Goal: Check status: Check status

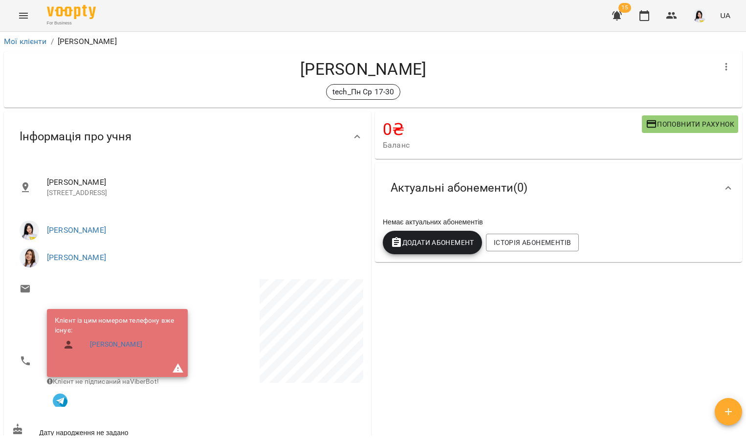
click at [34, 15] on button "Menu" at bounding box center [23, 15] width 23 height 23
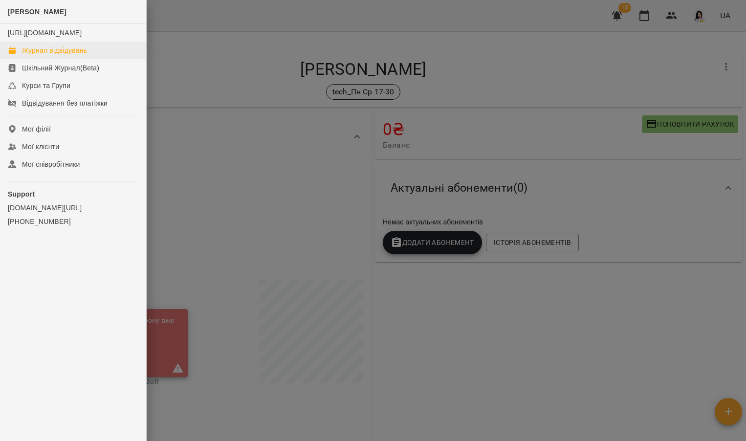
click at [30, 55] on div "Журнал відвідувань" at bounding box center [54, 50] width 65 height 10
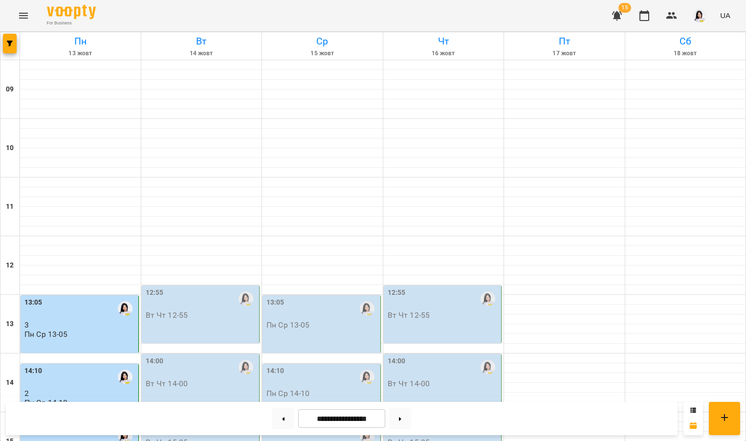
scroll to position [367, 0]
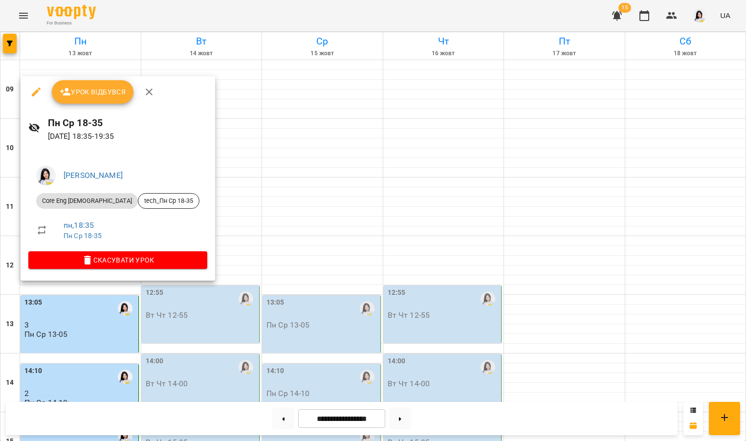
click at [106, 91] on span "Урок відбувся" at bounding box center [93, 92] width 66 height 12
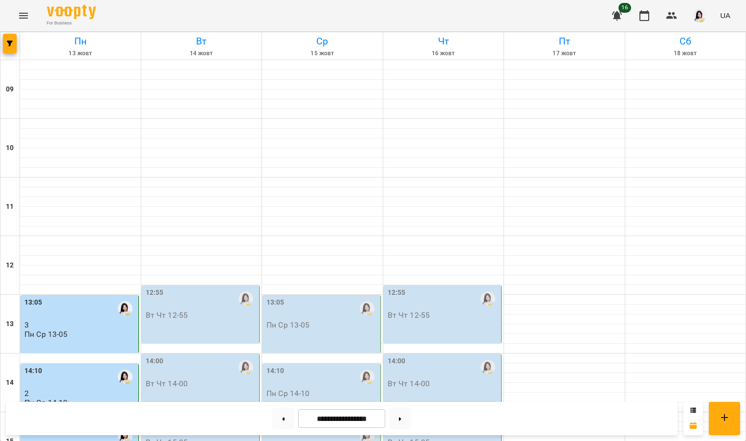
scroll to position [367, 0]
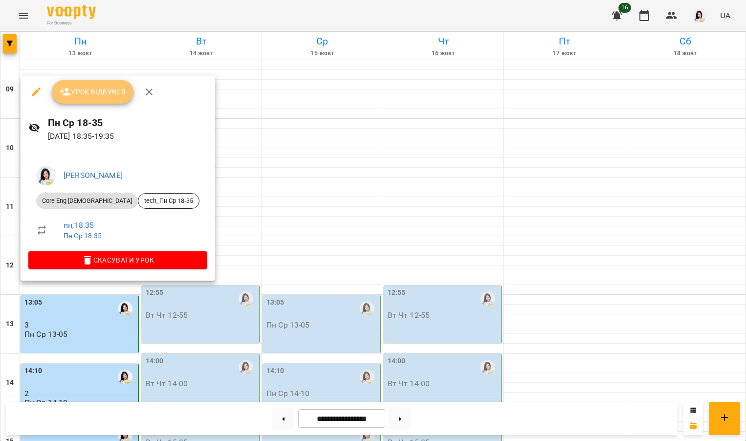
click at [108, 86] on button "Урок відбувся" at bounding box center [93, 91] width 82 height 23
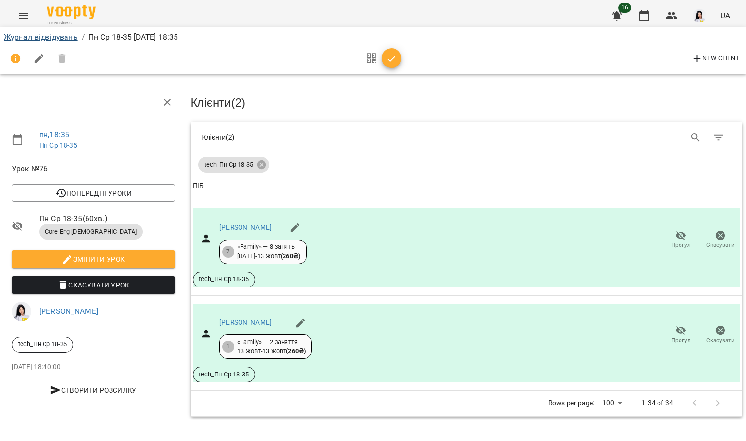
click at [44, 40] on link "Журнал відвідувань" at bounding box center [41, 36] width 74 height 9
